Goal: Find specific page/section: Find specific page/section

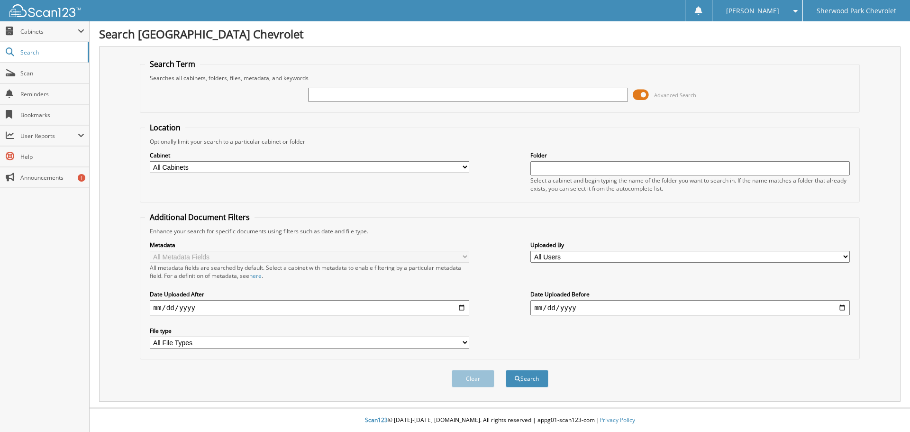
click at [325, 95] on input "text" at bounding box center [467, 95] width 319 height 14
type input "569526"
click at [506, 370] on button "Search" at bounding box center [527, 379] width 43 height 18
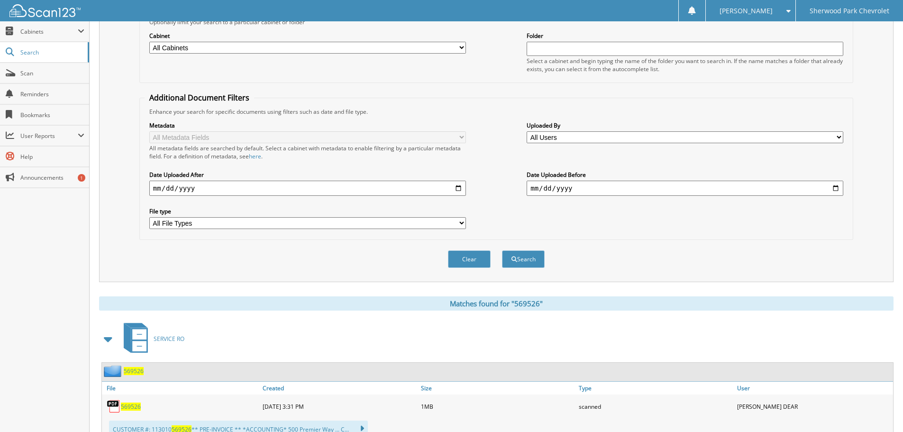
scroll to position [142, 0]
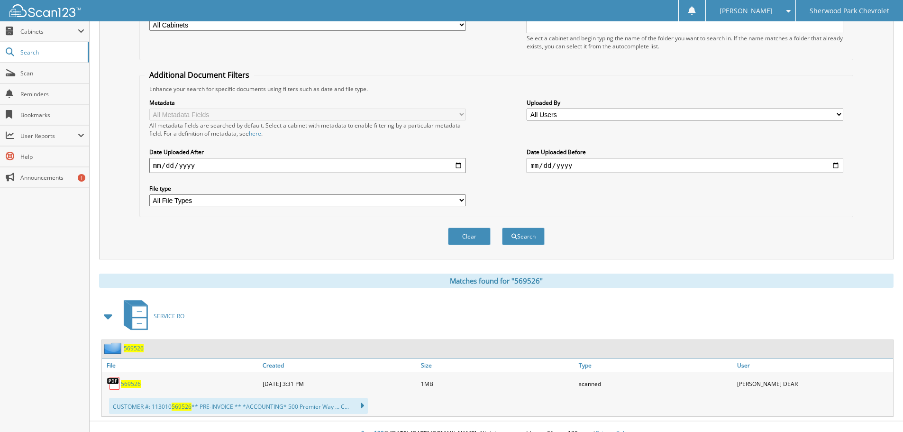
click at [129, 346] on span "569526" at bounding box center [134, 348] width 20 height 8
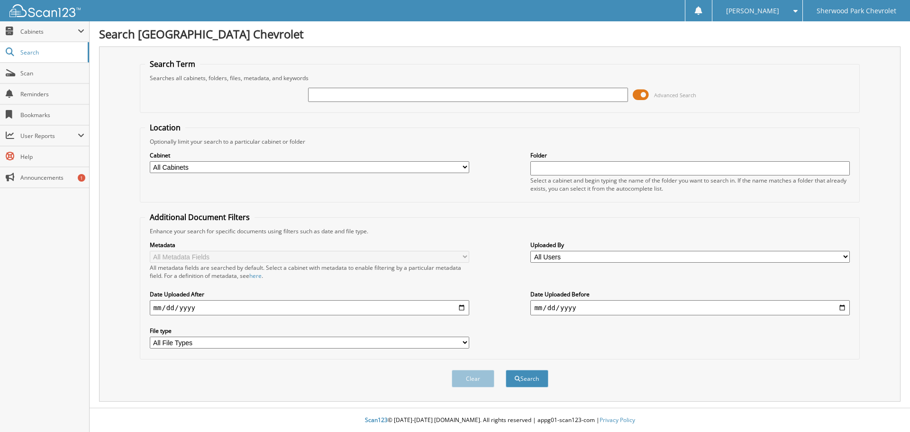
click at [336, 93] on input "text" at bounding box center [467, 95] width 319 height 14
type input "575866"
click at [506, 370] on button "Search" at bounding box center [527, 379] width 43 height 18
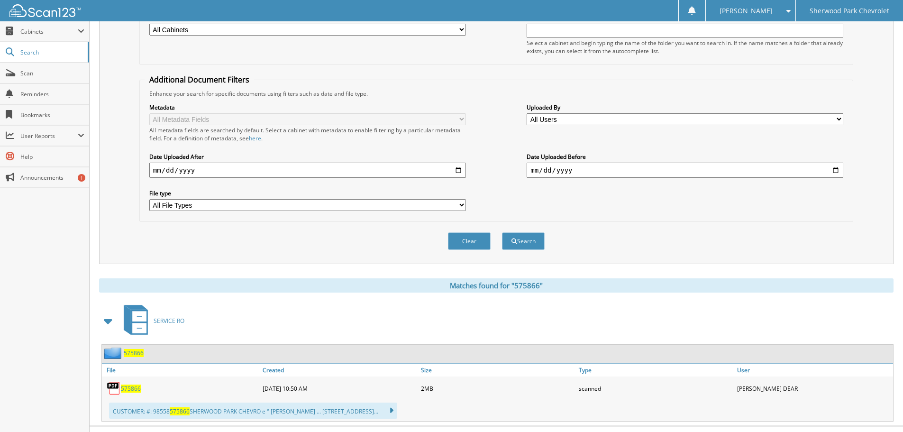
scroll to position [156, 0]
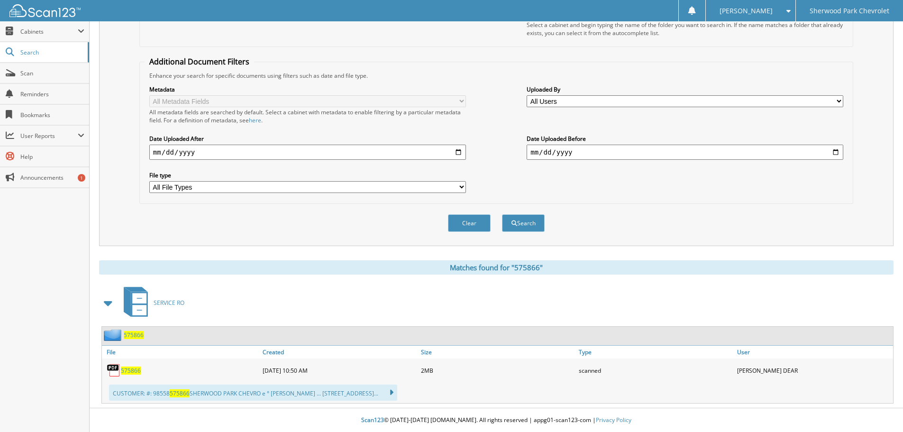
click at [128, 332] on span "575866" at bounding box center [134, 335] width 20 height 8
